Goal: Task Accomplishment & Management: Use online tool/utility

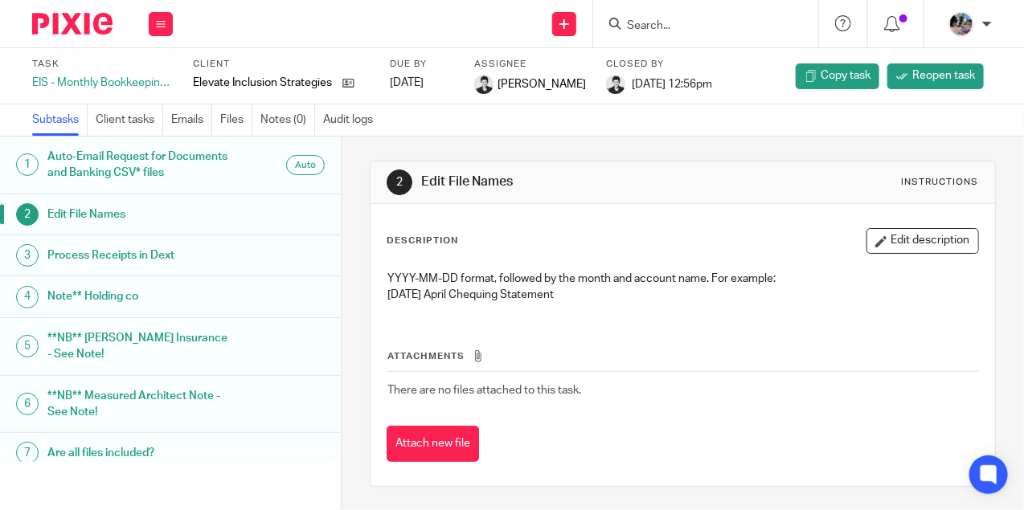
click at [686, 24] on input "Search" at bounding box center [697, 26] width 145 height 14
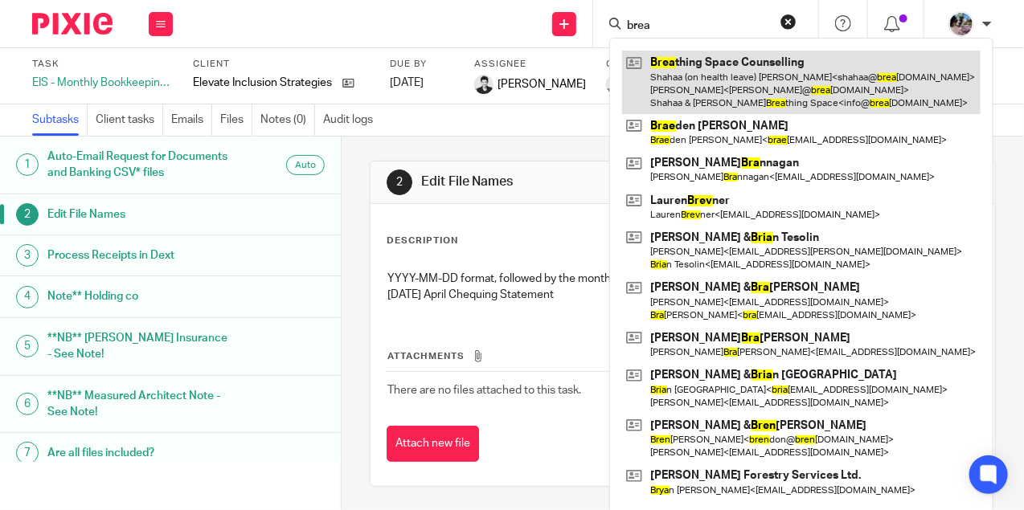
type input "brea"
click at [687, 93] on link at bounding box center [801, 83] width 359 height 64
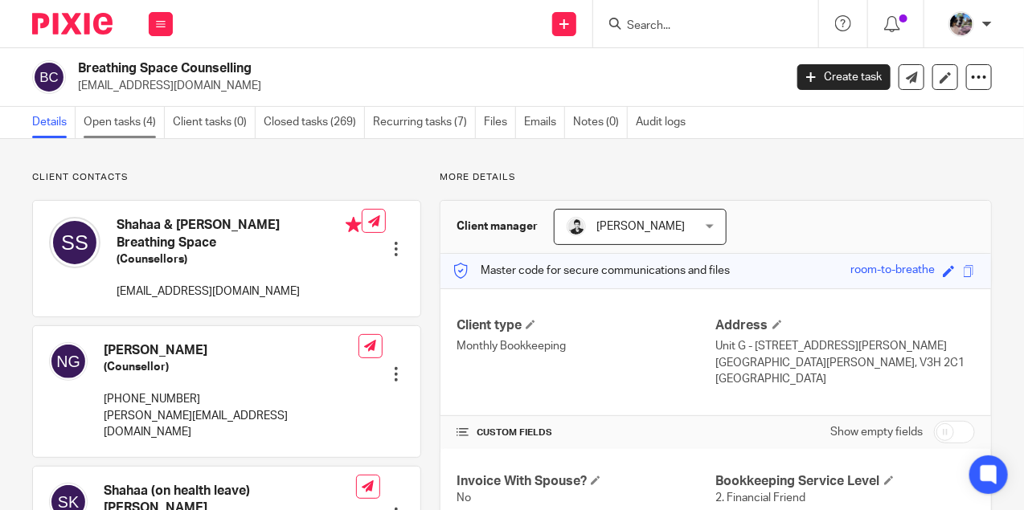
click at [105, 121] on link "Open tasks (4)" at bounding box center [124, 122] width 81 height 31
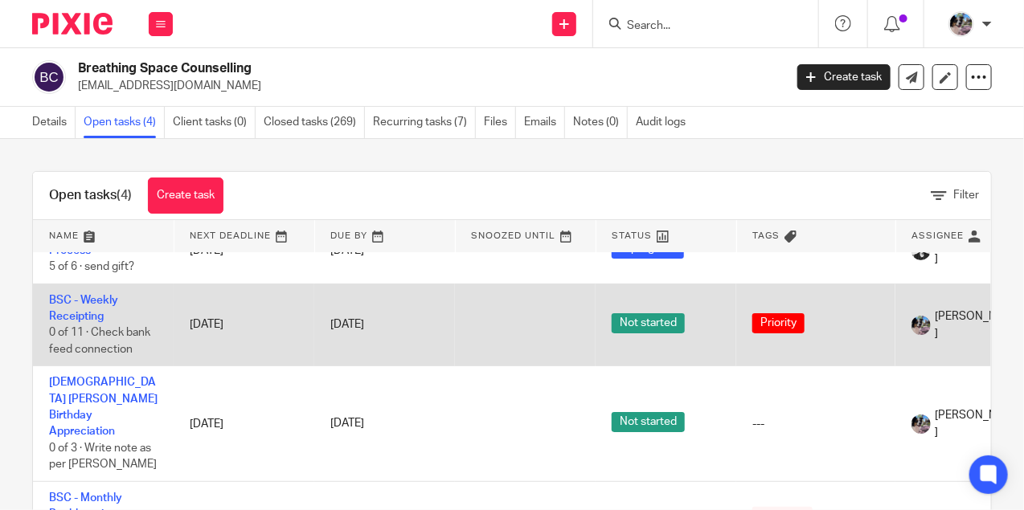
scroll to position [50, 0]
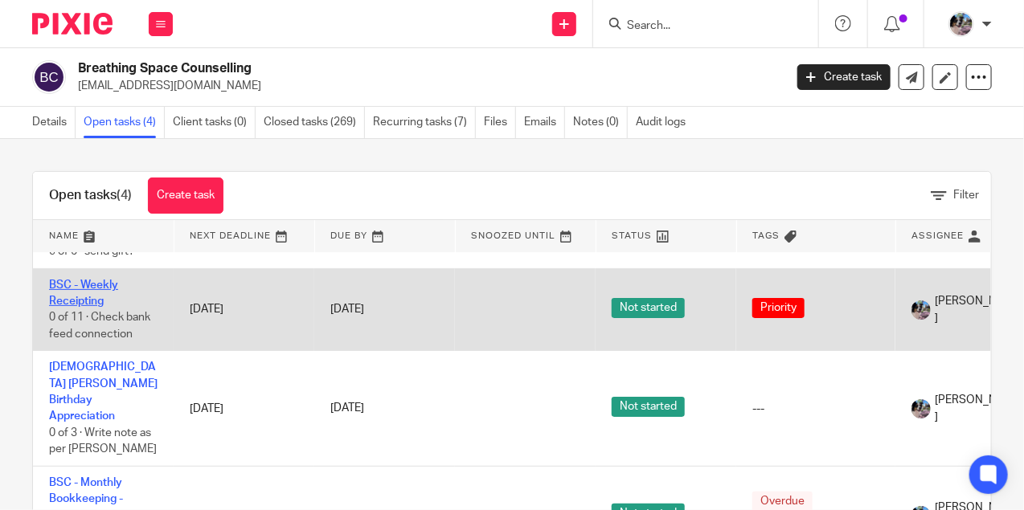
click at [87, 296] on link "BSC - Weekly Receipting" at bounding box center [83, 293] width 69 height 27
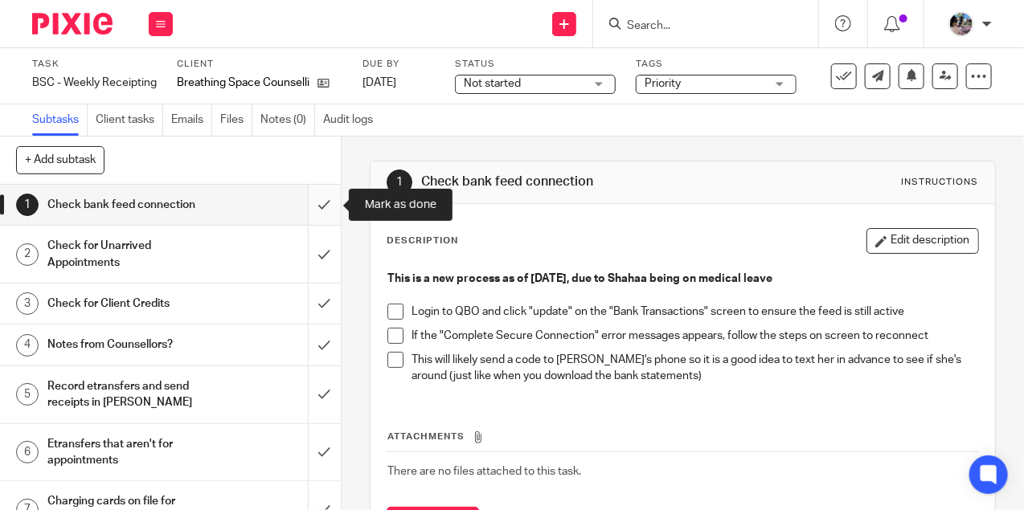
click at [320, 208] on input "submit" at bounding box center [170, 205] width 341 height 40
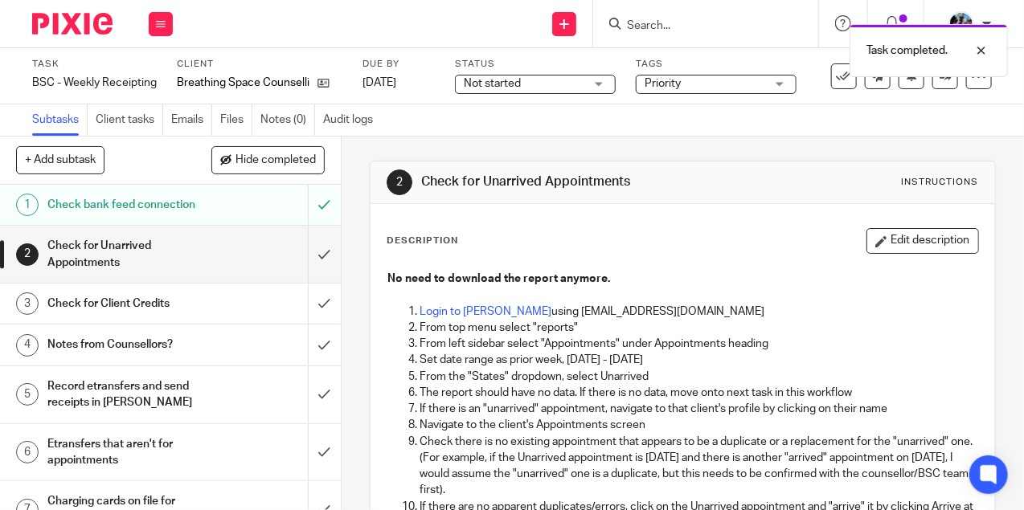
click at [457, 318] on p "Login to Jane using gillian@letsmakeitcount.ca" at bounding box center [699, 312] width 559 height 16
click at [453, 306] on link "Login to Jane" at bounding box center [486, 311] width 132 height 11
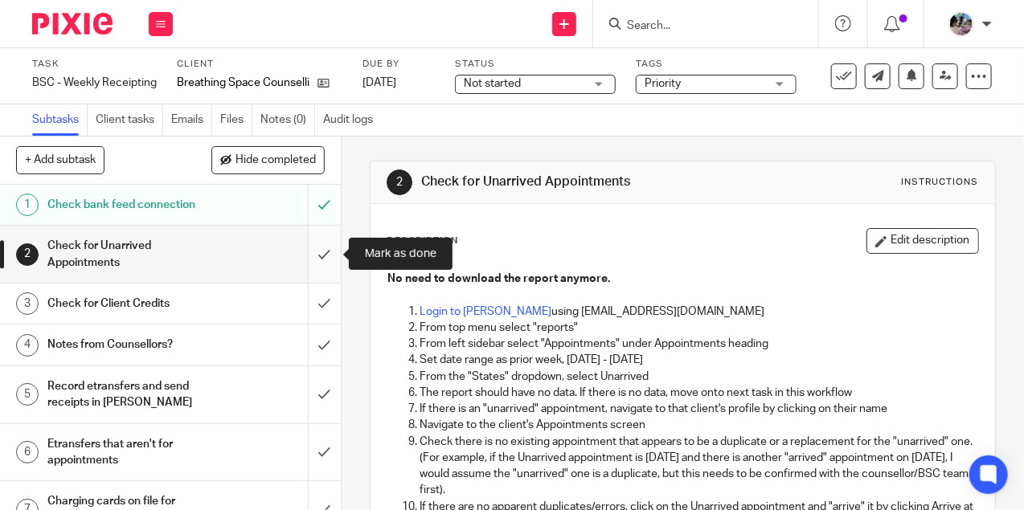
click at [326, 256] on input "submit" at bounding box center [170, 254] width 341 height 57
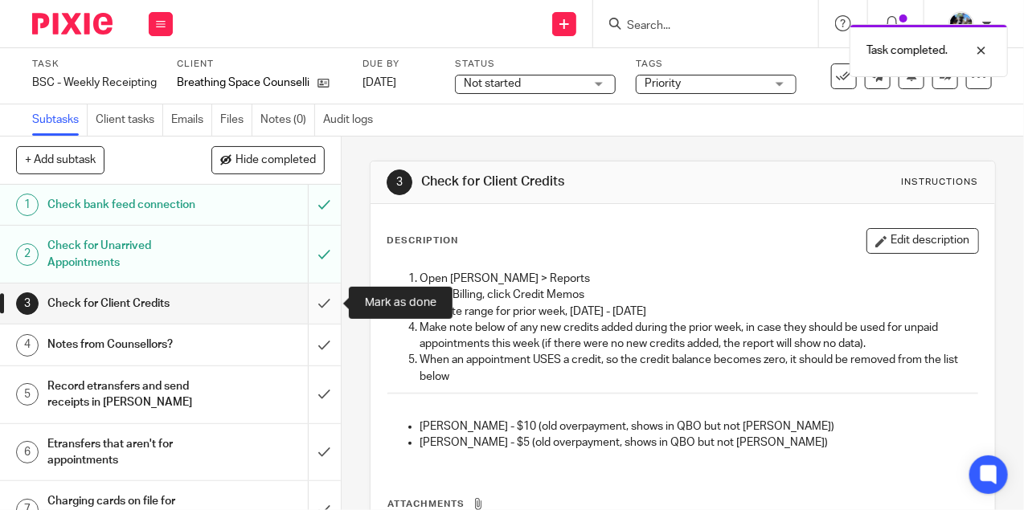
click at [325, 297] on input "submit" at bounding box center [170, 304] width 341 height 40
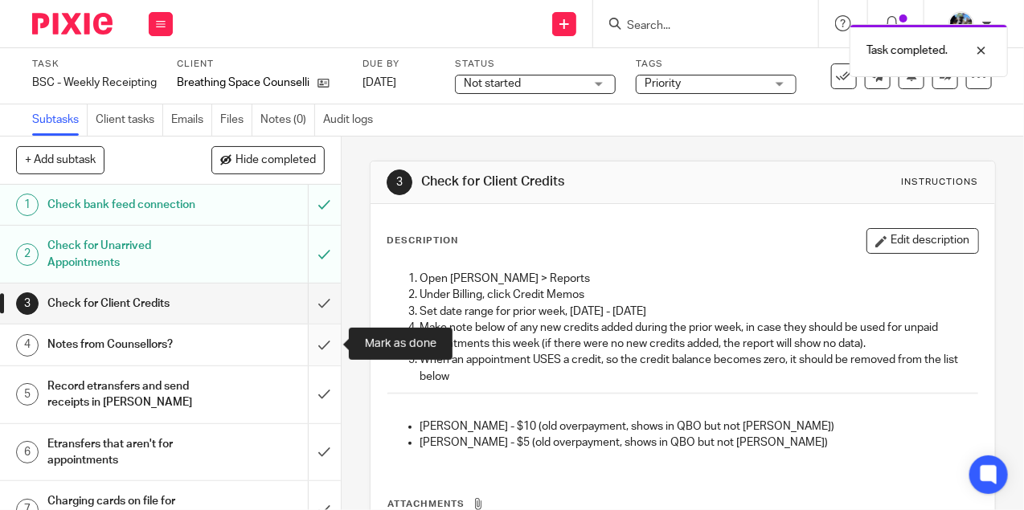
click at [322, 349] on input "submit" at bounding box center [170, 345] width 341 height 40
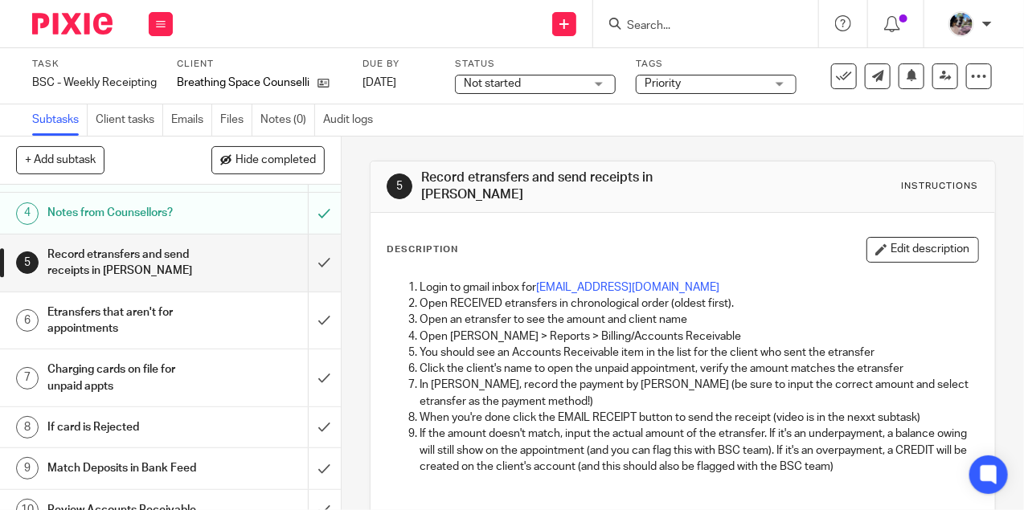
scroll to position [141, 0]
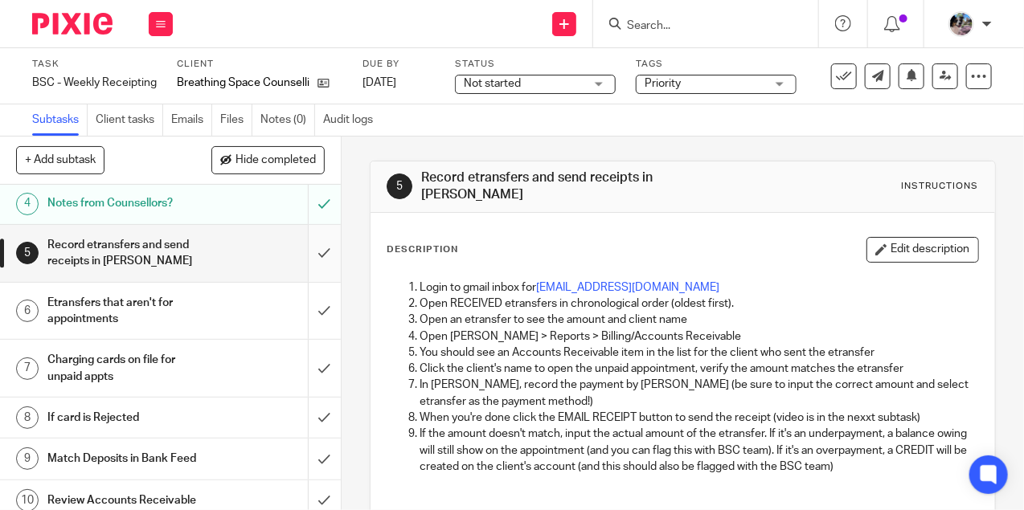
click at [321, 248] on input "submit" at bounding box center [170, 253] width 341 height 57
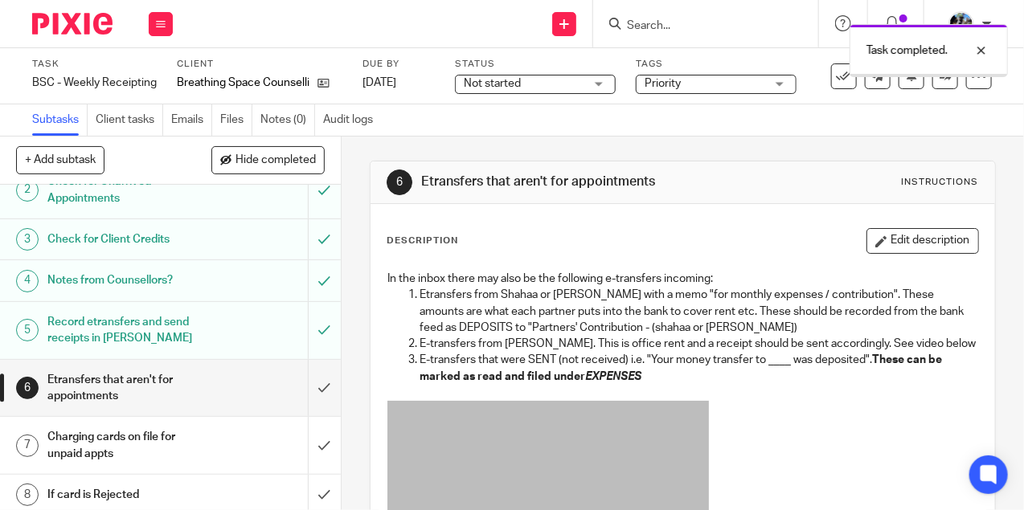
scroll to position [78, 0]
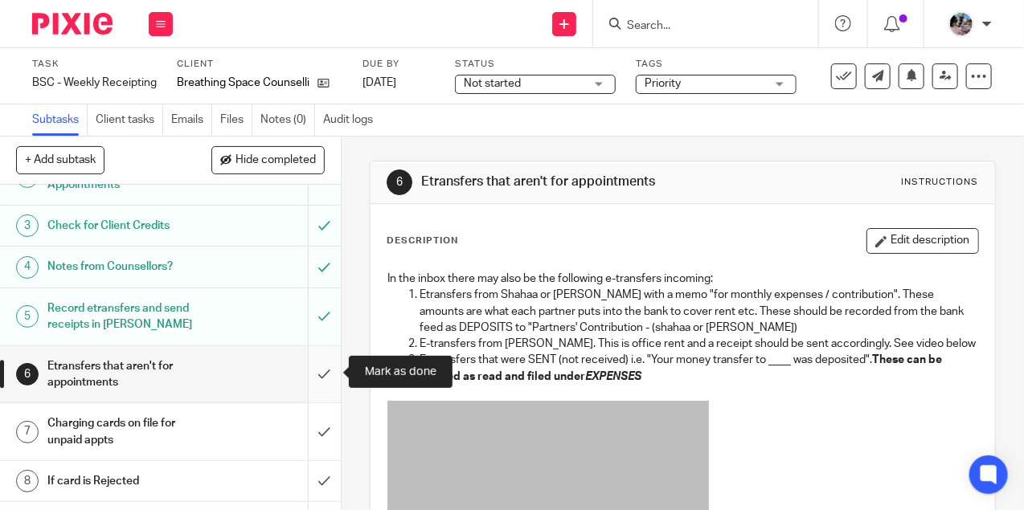
click at [322, 371] on input "submit" at bounding box center [170, 374] width 341 height 57
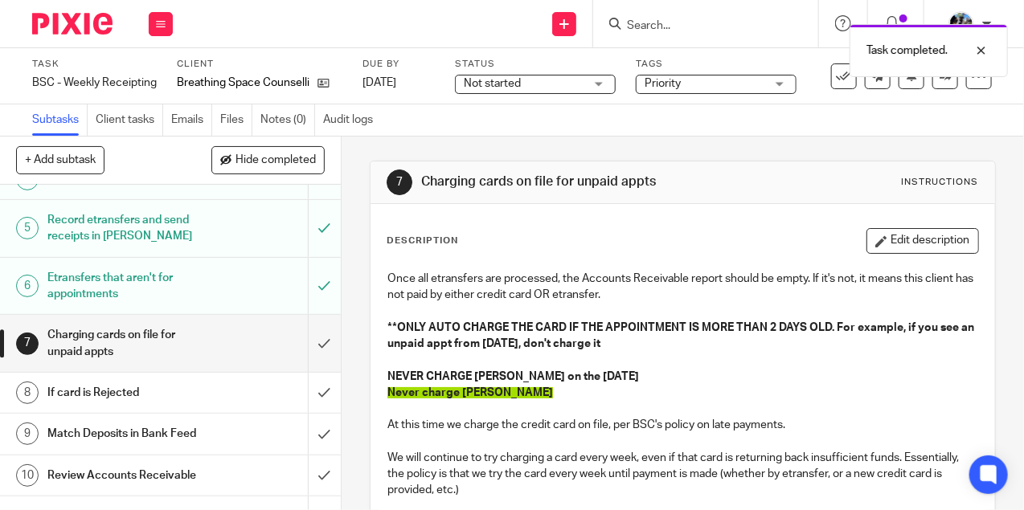
scroll to position [180, 0]
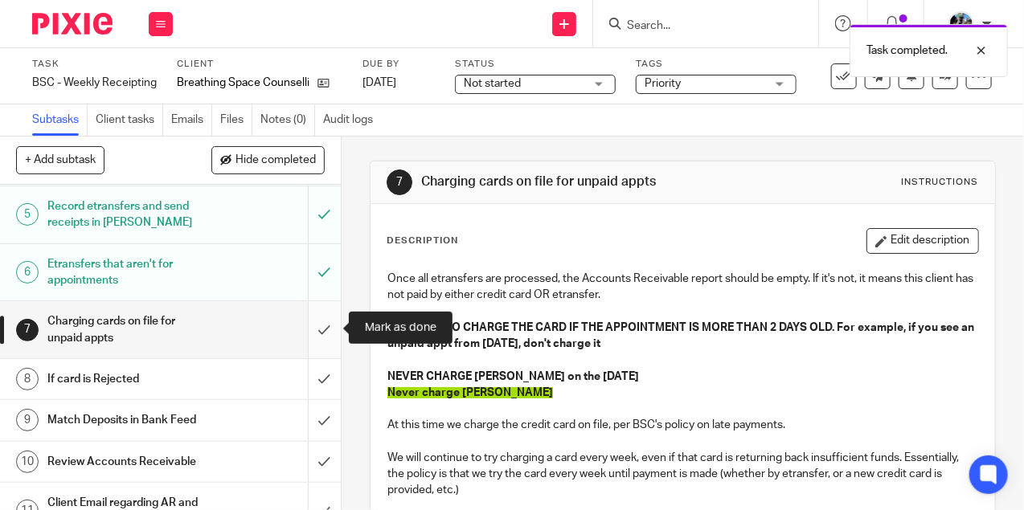
click at [321, 323] on input "submit" at bounding box center [170, 329] width 341 height 57
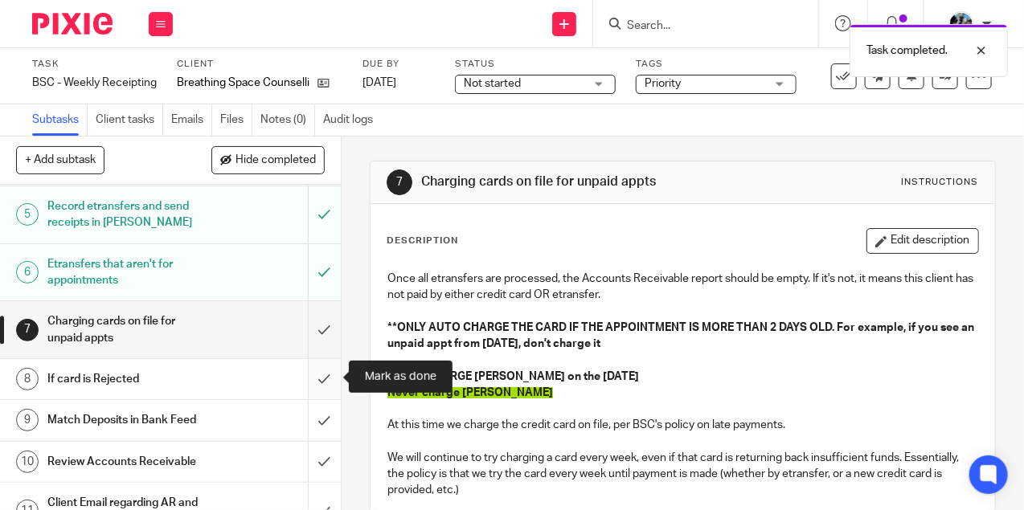
click at [322, 373] on input "submit" at bounding box center [170, 379] width 341 height 40
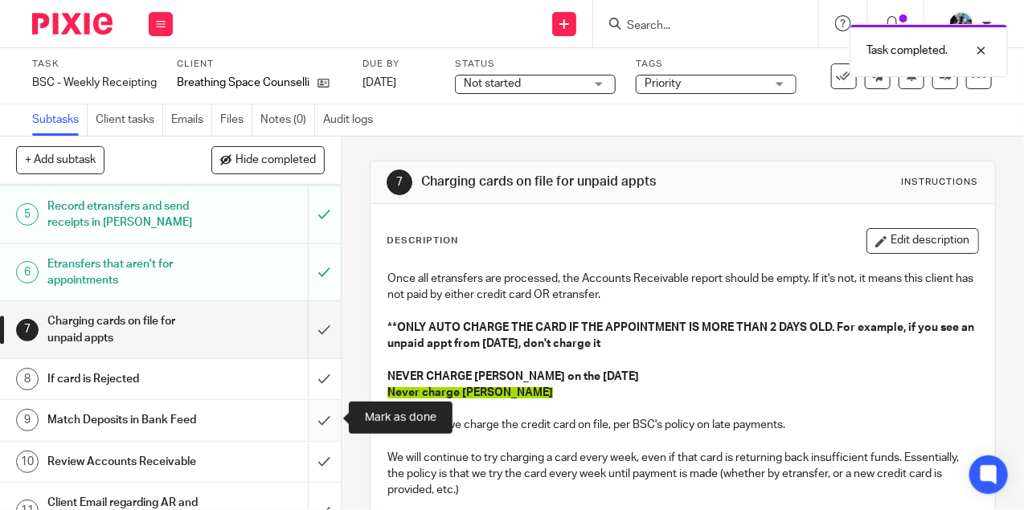
click at [322, 416] on input "submit" at bounding box center [170, 420] width 341 height 40
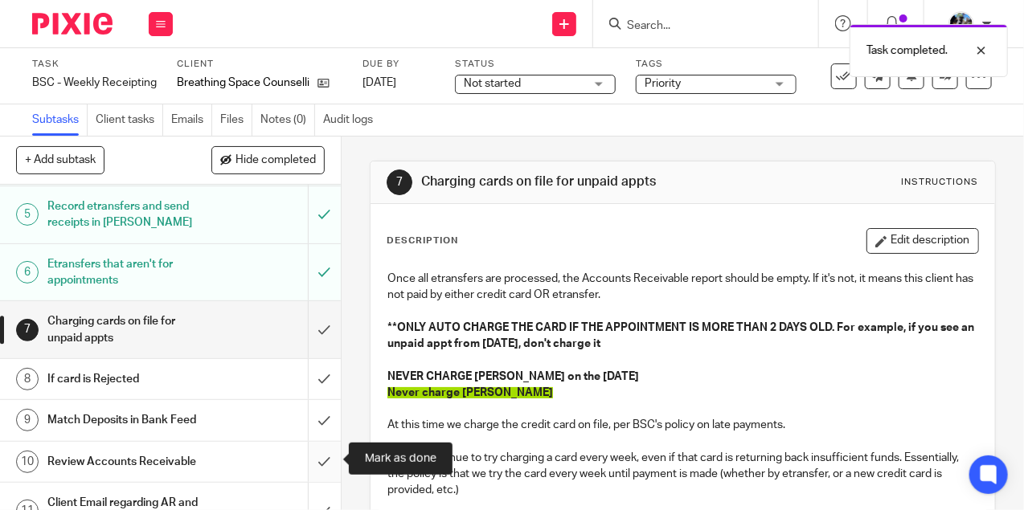
click at [326, 457] on input "submit" at bounding box center [170, 462] width 341 height 40
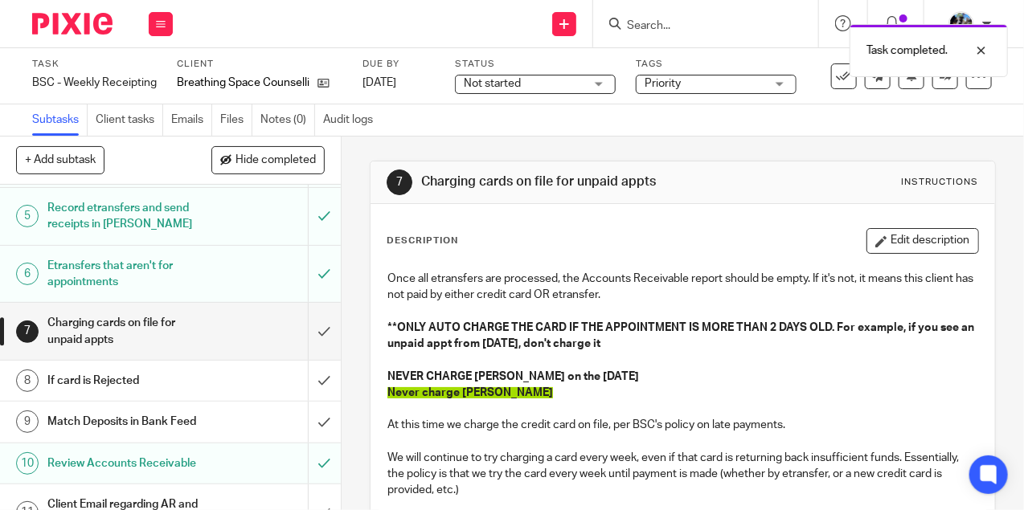
scroll to position [191, 0]
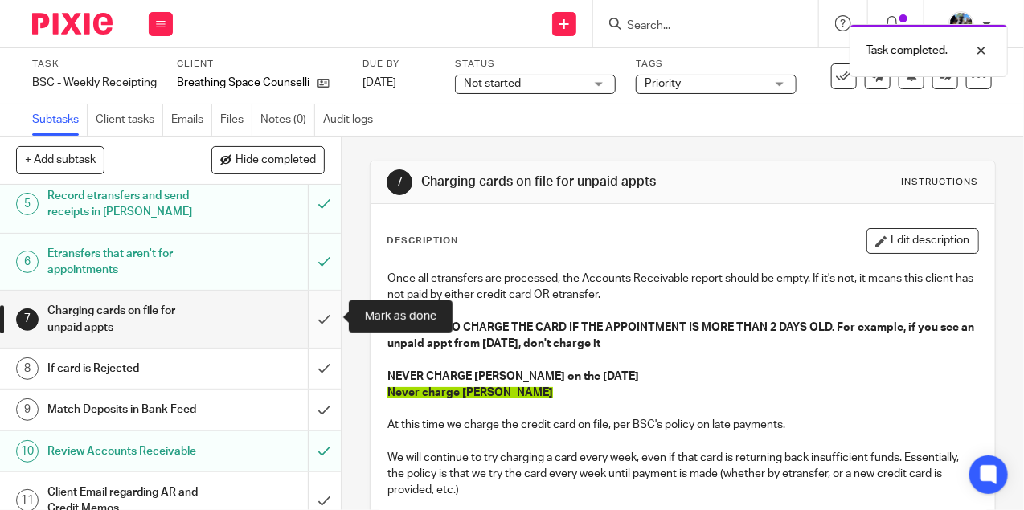
click at [318, 314] on input "submit" at bounding box center [170, 319] width 341 height 57
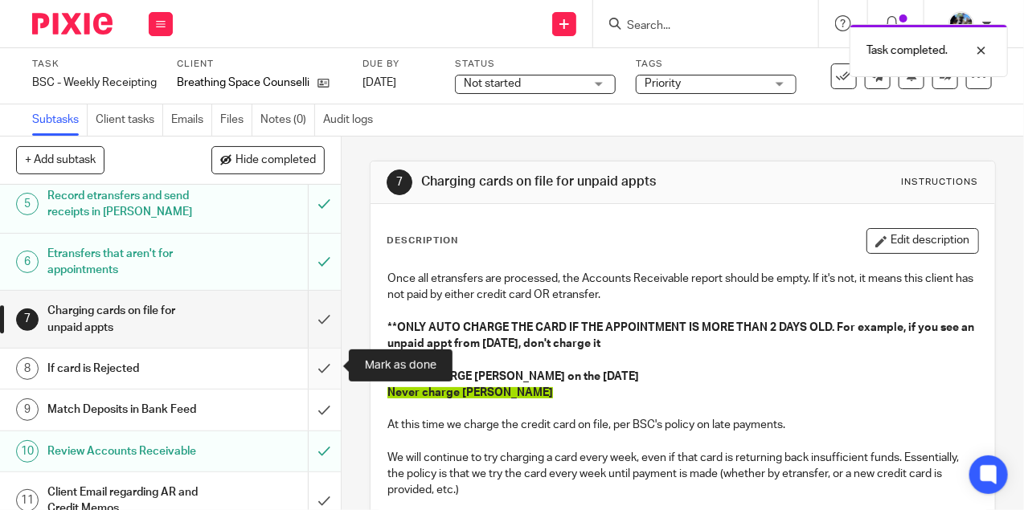
click at [319, 357] on input "submit" at bounding box center [170, 369] width 341 height 40
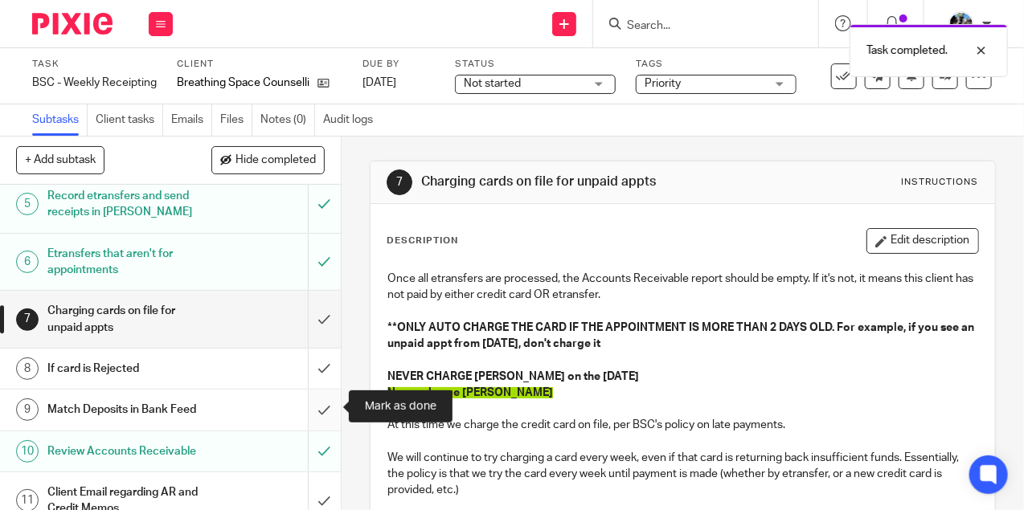
click at [319, 407] on input "submit" at bounding box center [170, 410] width 341 height 40
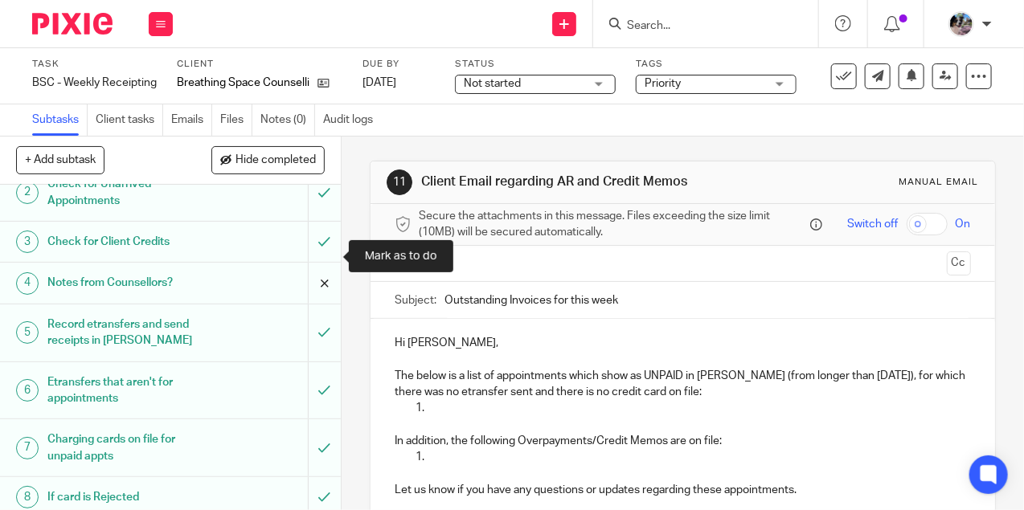
scroll to position [206, 0]
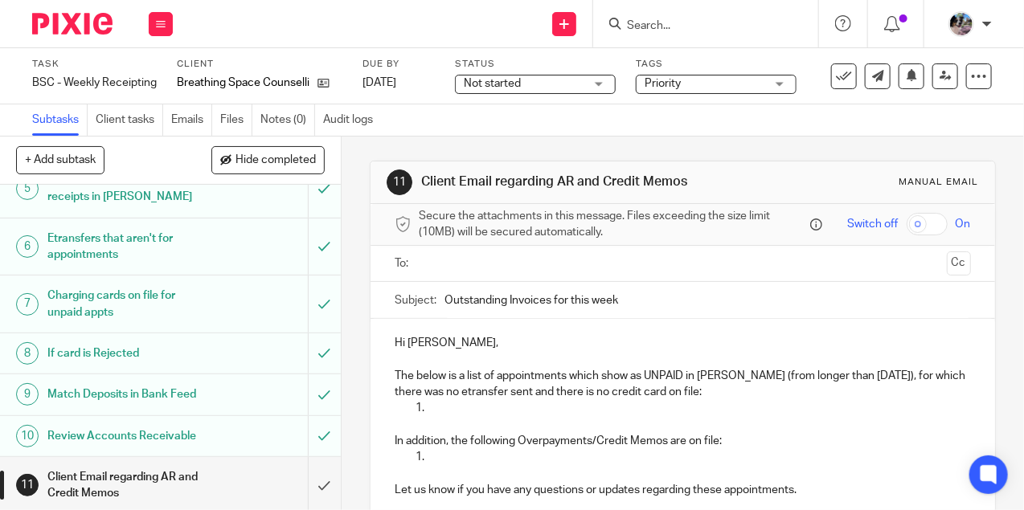
click at [461, 262] on input "text" at bounding box center [681, 264] width 515 height 18
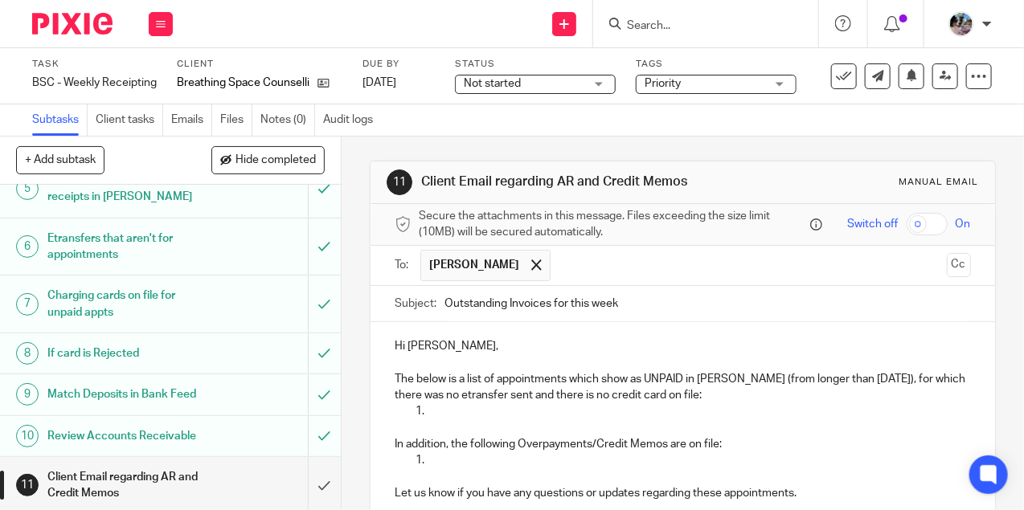
scroll to position [36, 0]
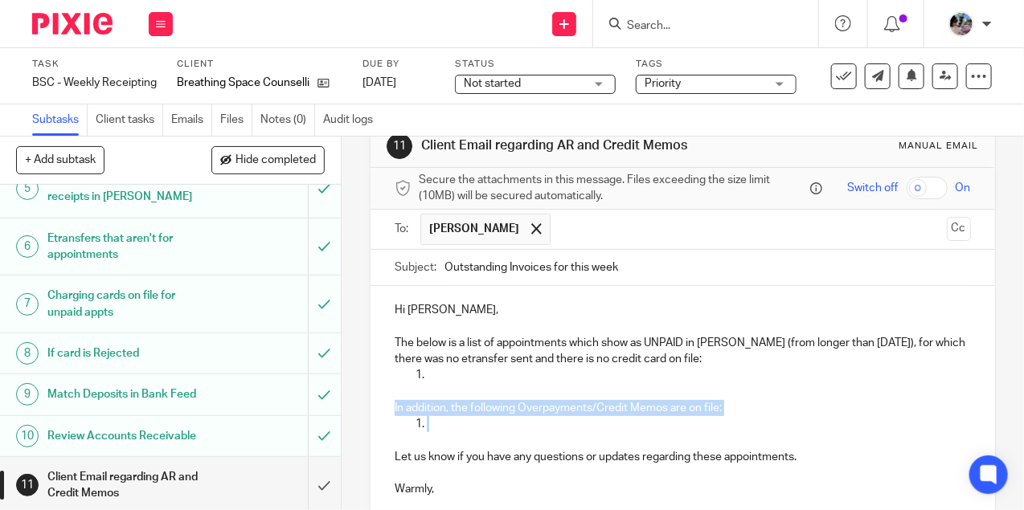
drag, startPoint x: 442, startPoint y: 422, endPoint x: 369, endPoint y: 399, distance: 76.8
click at [370, 399] on div "11 Client Email regarding AR and Credit Memos Manual email Secure the attachmen…" at bounding box center [683, 394] width 626 height 538
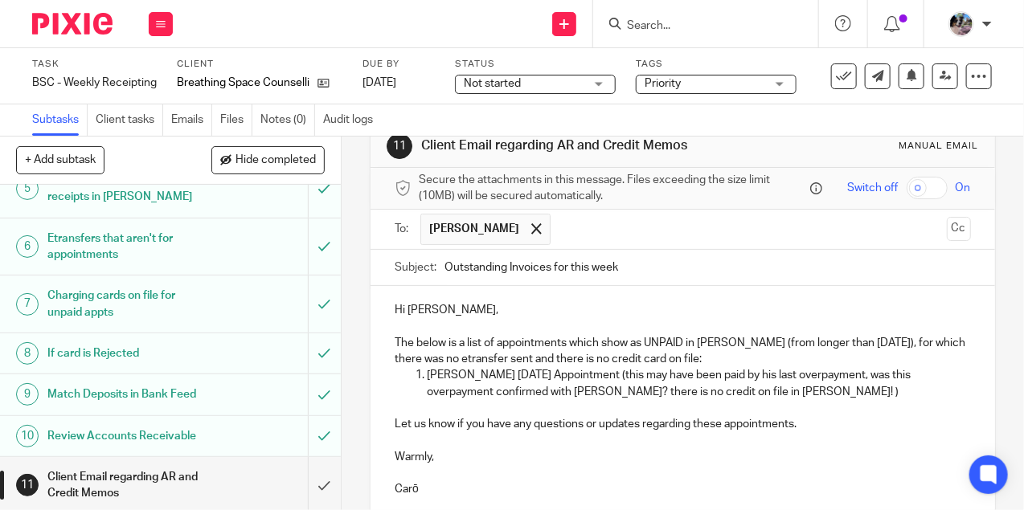
scroll to position [174, 0]
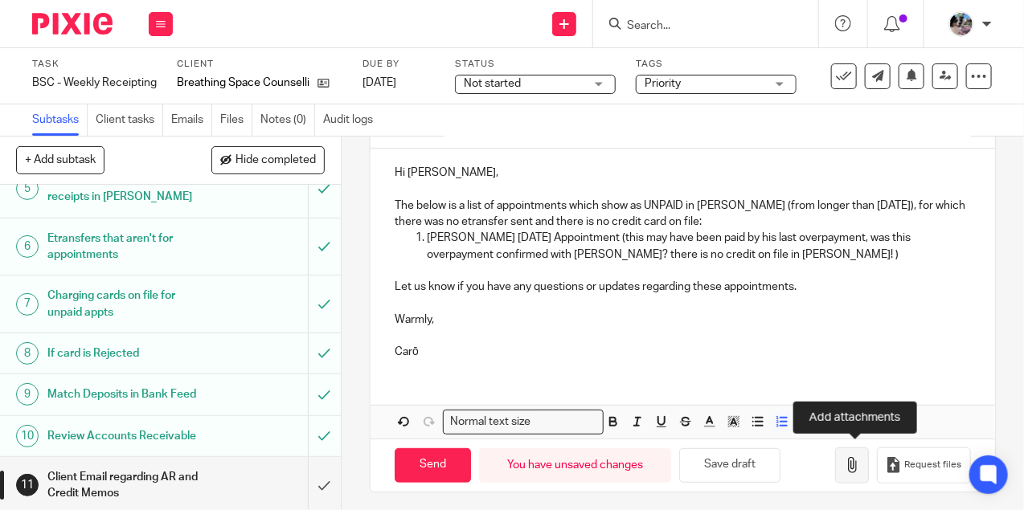
click at [859, 472] on button "button" at bounding box center [852, 466] width 34 height 36
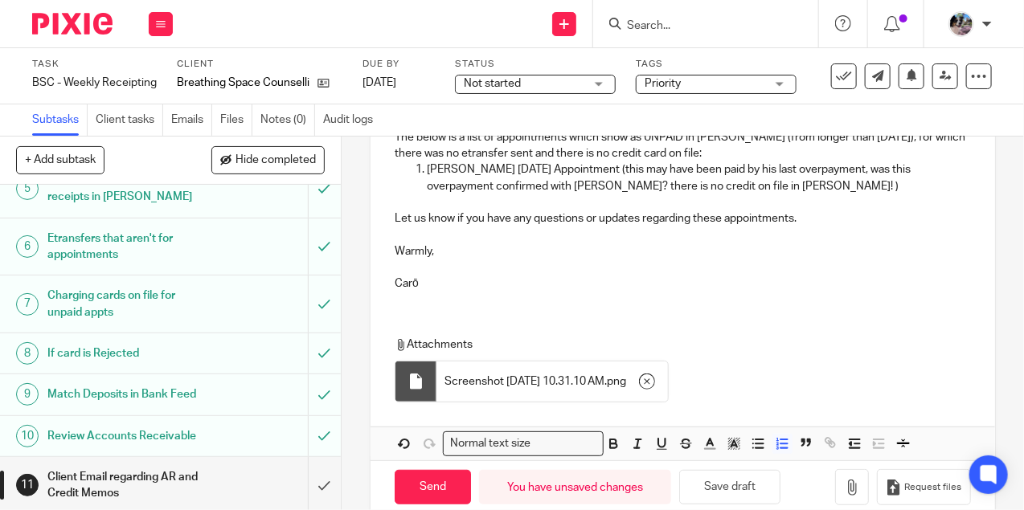
scroll to position [264, 0]
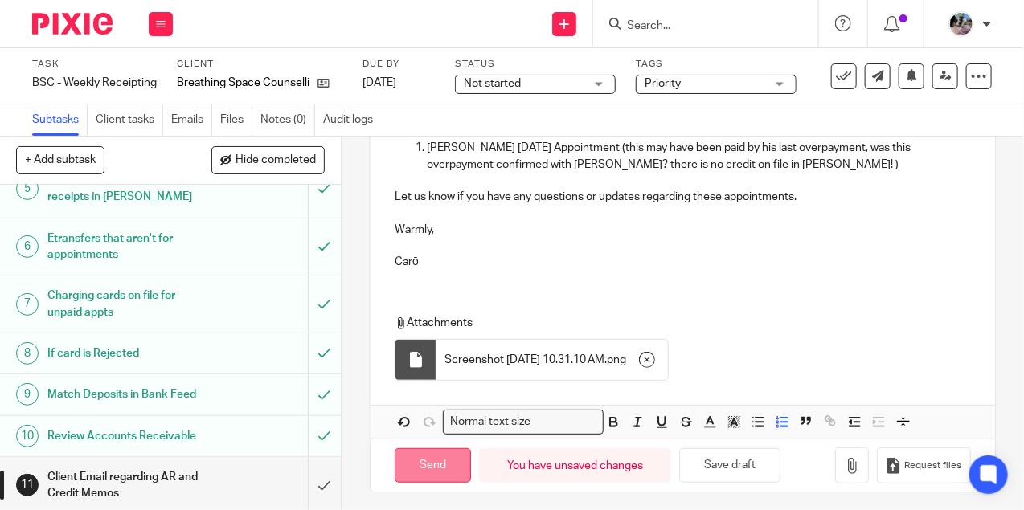
click at [423, 462] on input "Send" at bounding box center [433, 466] width 76 height 35
type input "Sent"
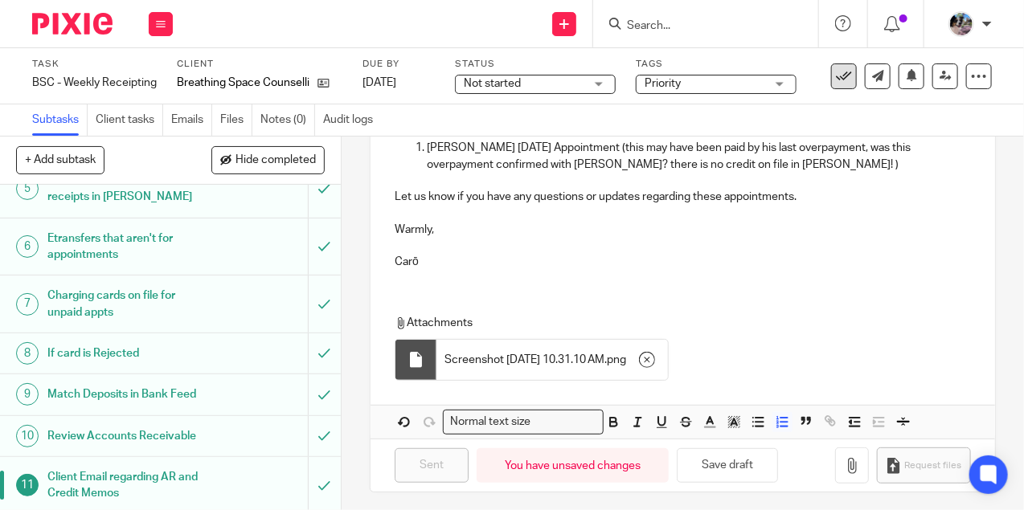
click at [851, 85] on button at bounding box center [844, 77] width 26 height 26
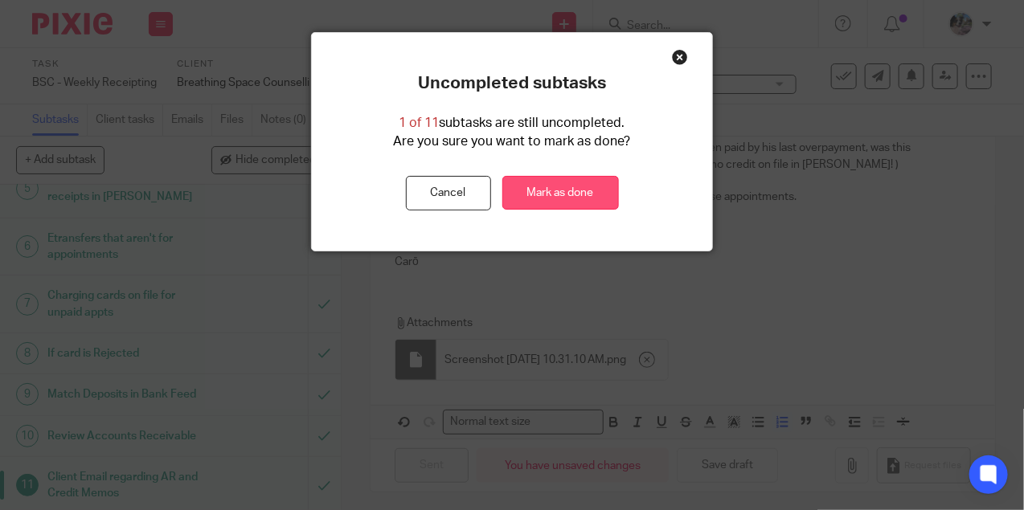
click at [555, 199] on link "Mark as done" at bounding box center [560, 193] width 117 height 35
